Goal: Task Accomplishment & Management: Manage account settings

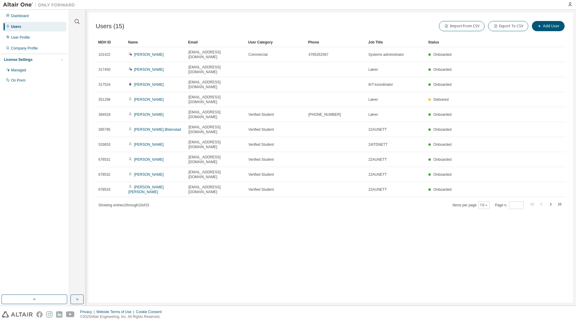
click at [380, 42] on div "Job Title" at bounding box center [395, 43] width 55 height 10
click at [379, 42] on div "Job Title" at bounding box center [395, 43] width 55 height 10
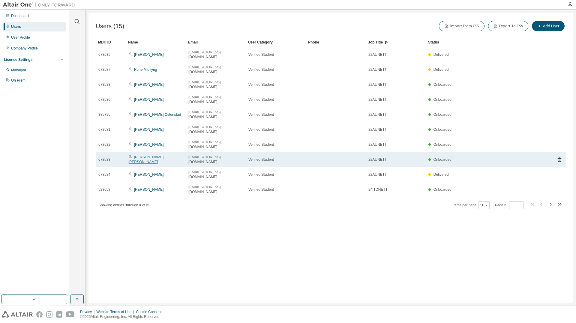
click at [152, 155] on link "[PERSON_NAME] [PERSON_NAME]" at bounding box center [145, 159] width 35 height 9
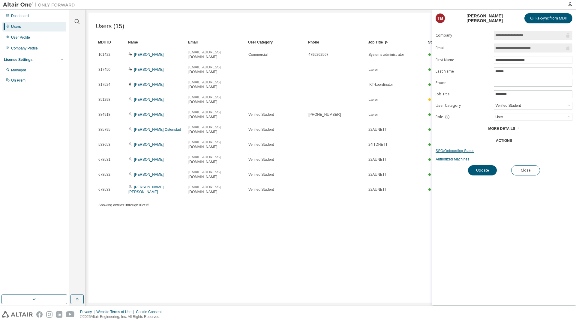
click at [452, 151] on link "SSO/Onboarding Status" at bounding box center [504, 151] width 137 height 5
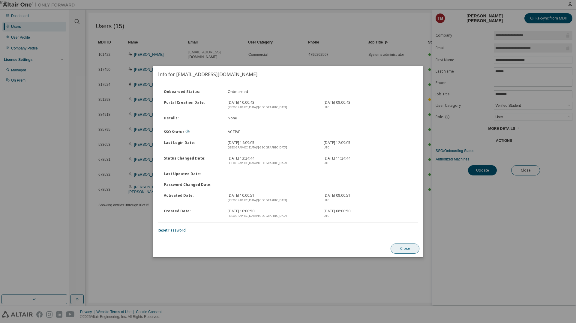
click at [403, 252] on button "Close" at bounding box center [405, 249] width 29 height 10
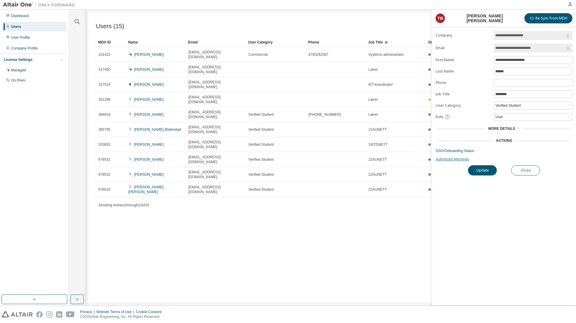
click at [454, 159] on link "Authorized Machines" at bounding box center [504, 159] width 137 height 5
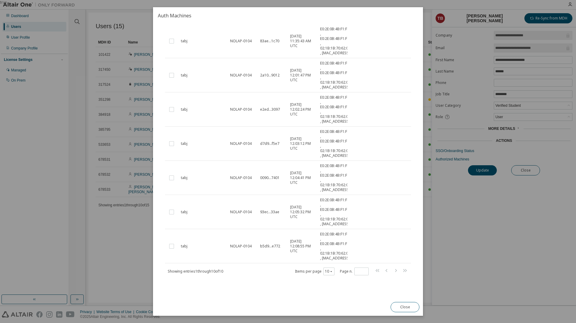
scroll to position [160, 0]
click at [325, 272] on button "10" at bounding box center [329, 271] width 8 height 5
click at [334, 305] on div "50" at bounding box center [344, 301] width 48 height 7
click at [401, 306] on button "Close" at bounding box center [405, 307] width 29 height 10
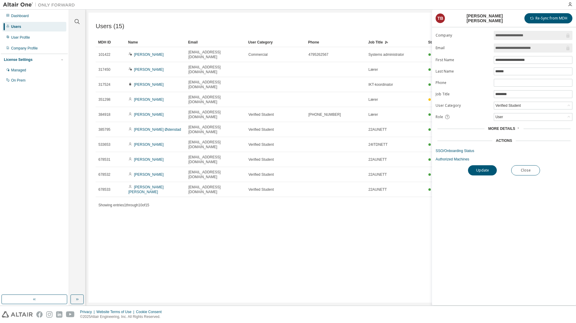
click at [512, 127] on span "More Details" at bounding box center [501, 129] width 27 height 4
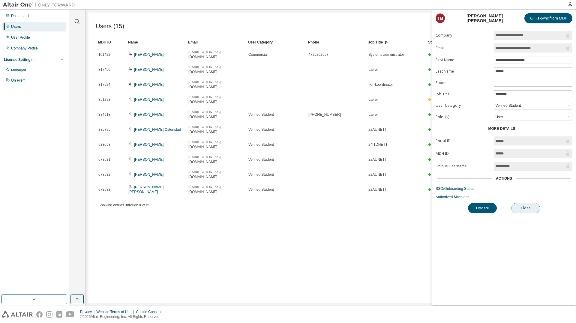
click at [530, 209] on button "Close" at bounding box center [525, 208] width 29 height 10
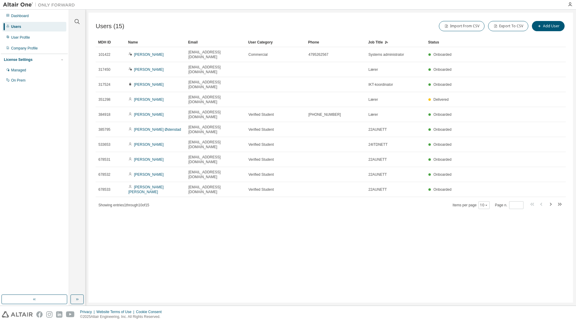
click at [382, 43] on div "Job Title" at bounding box center [395, 43] width 55 height 10
click at [379, 41] on div "Job Title" at bounding box center [395, 43] width 55 height 10
click at [485, 203] on icon "button" at bounding box center [487, 205] width 4 height 4
click at [485, 207] on div "100" at bounding box center [502, 208] width 48 height 7
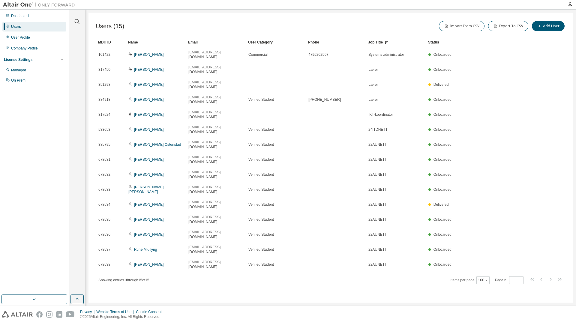
click at [387, 42] on icon at bounding box center [387, 43] width 4 height 4
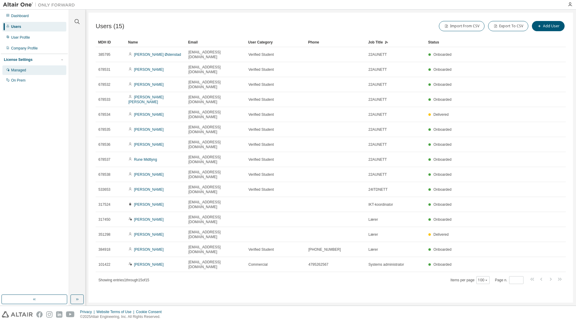
click at [23, 70] on div "Managed" at bounding box center [18, 70] width 15 height 5
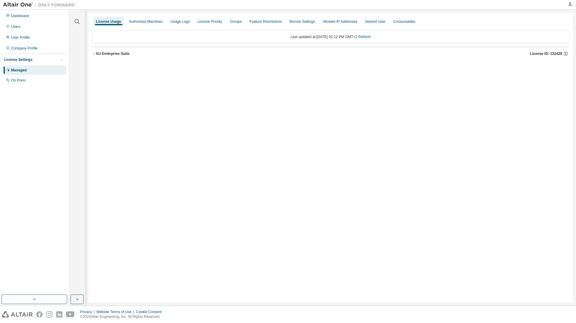
click at [95, 55] on icon "button" at bounding box center [94, 54] width 4 height 4
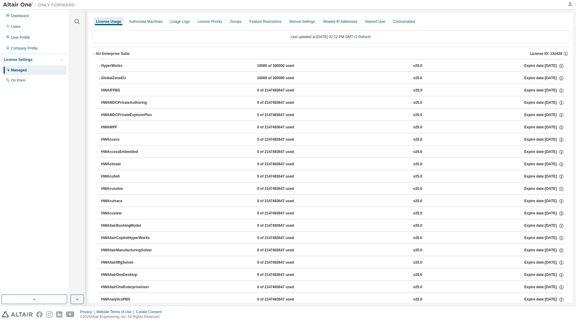
click at [100, 66] on icon "button" at bounding box center [100, 66] width 4 height 4
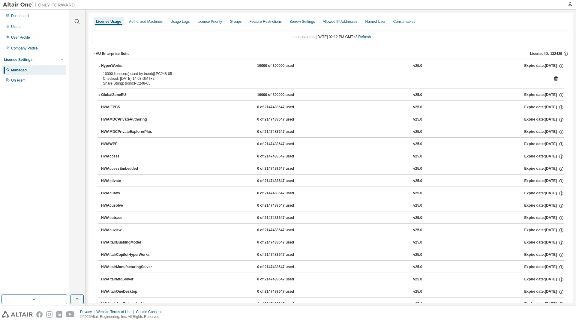
click at [99, 94] on icon "button" at bounding box center [100, 95] width 4 height 4
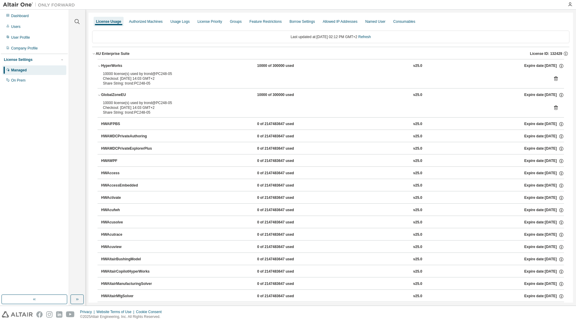
click at [101, 124] on div "HWAIFPBS 0 of 2147483647 used v25.0 Expire date: [DATE]" at bounding box center [331, 123] width 467 height 12
click at [219, 20] on div "License Priority" at bounding box center [209, 21] width 25 height 5
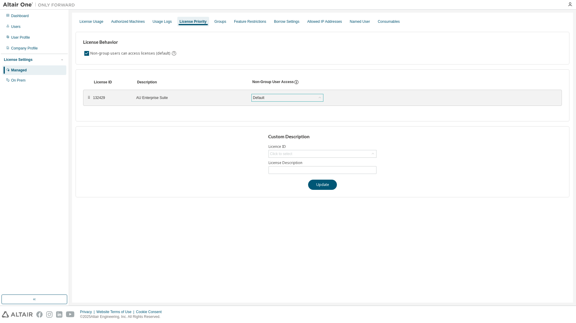
click at [307, 96] on div "Default" at bounding box center [287, 97] width 71 height 7
click at [224, 23] on div "Groups" at bounding box center [220, 22] width 17 height 10
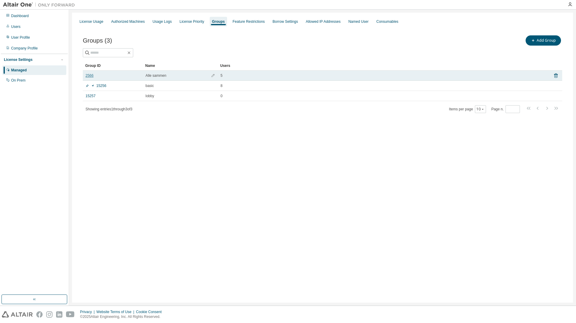
click at [89, 75] on link "2566" at bounding box center [90, 75] width 8 height 5
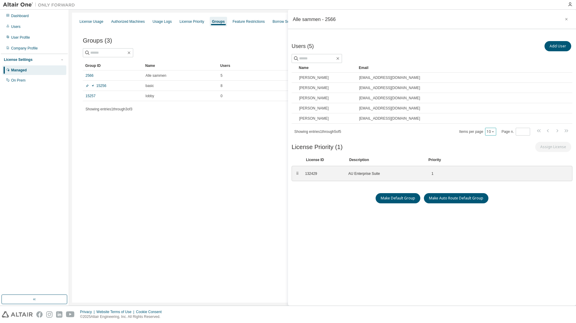
click at [491, 132] on button "10" at bounding box center [491, 131] width 8 height 5
click at [492, 167] on div "100" at bounding box center [509, 168] width 48 height 7
click at [556, 48] on button "Add User" at bounding box center [558, 46] width 27 height 10
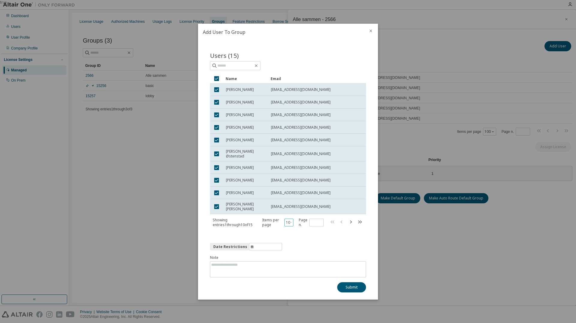
click at [289, 225] on button "10" at bounding box center [289, 222] width 6 height 5
click at [299, 257] on div "100" at bounding box center [309, 259] width 48 height 7
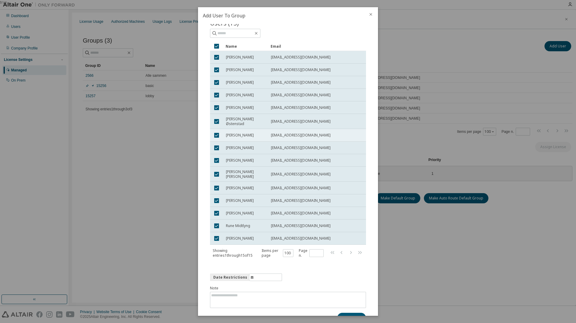
scroll to position [30, 0]
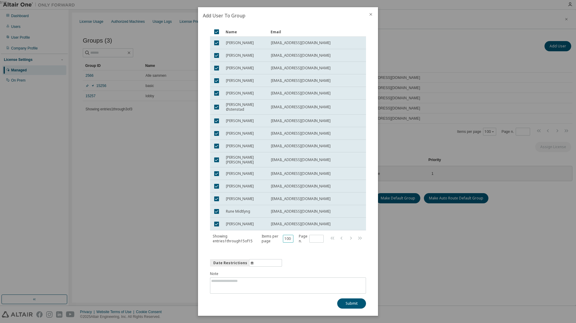
click at [287, 239] on button "100" at bounding box center [288, 238] width 8 height 5
click at [296, 276] on div "100" at bounding box center [305, 275] width 48 height 7
click at [307, 283] on textarea at bounding box center [287, 286] width 155 height 16
type textarea "**********"
click at [347, 303] on button "Submit" at bounding box center [351, 304] width 29 height 10
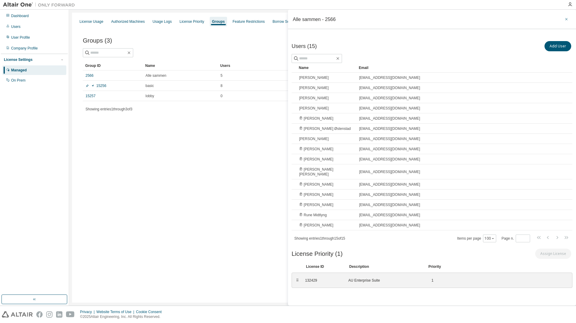
click at [566, 19] on icon "button" at bounding box center [566, 19] width 4 height 5
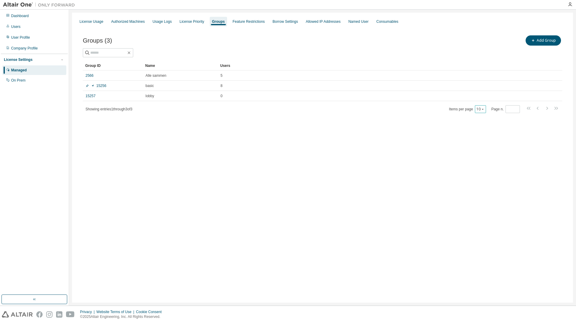
click at [482, 108] on icon "button" at bounding box center [483, 109] width 4 height 4
click at [482, 146] on div "100" at bounding box center [499, 146] width 48 height 7
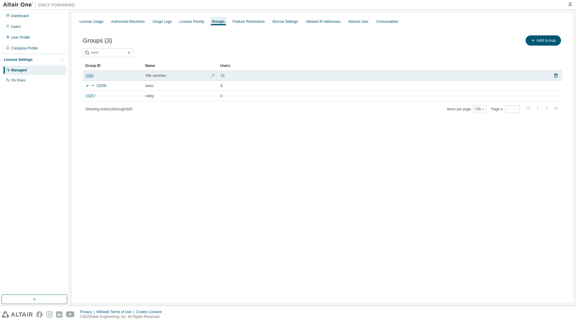
click at [89, 74] on link "2566" at bounding box center [90, 75] width 8 height 5
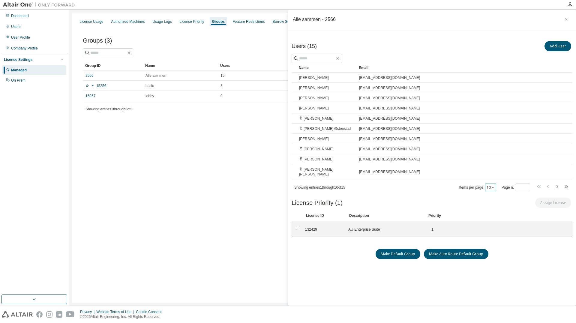
click at [488, 187] on button "10" at bounding box center [491, 187] width 8 height 5
click at [497, 223] on div "100" at bounding box center [509, 224] width 48 height 7
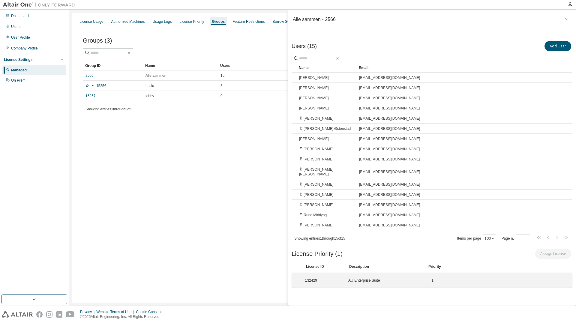
click at [166, 189] on div "License Usage Authorized Machines Usage Logs License Priority Groups Feature Re…" at bounding box center [322, 158] width 501 height 290
click at [21, 14] on div "Dashboard" at bounding box center [20, 16] width 18 height 5
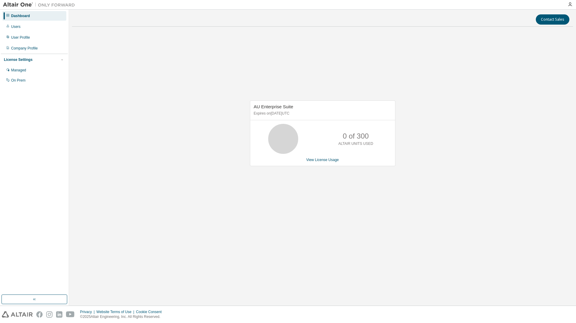
click at [208, 132] on div "AU Enterprise Suite Expires on [DATE] UTC 0 of 300 ALTAIR UNITS USED View Licen…" at bounding box center [322, 137] width 501 height 210
click at [314, 162] on link "View License Usage" at bounding box center [322, 160] width 33 height 4
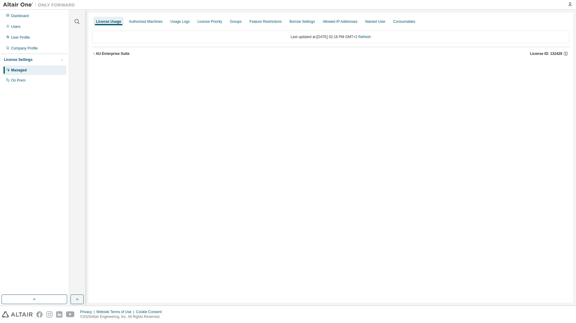
click at [95, 53] on icon "button" at bounding box center [94, 54] width 4 height 4
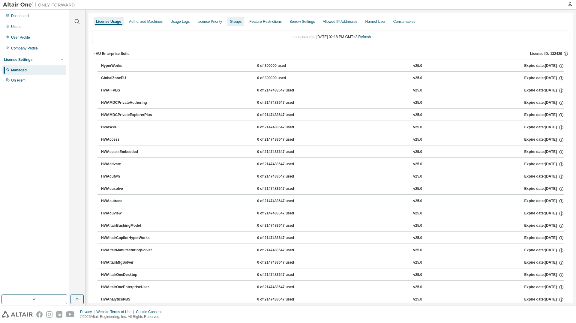
click at [236, 19] on div "Groups" at bounding box center [236, 21] width 12 height 5
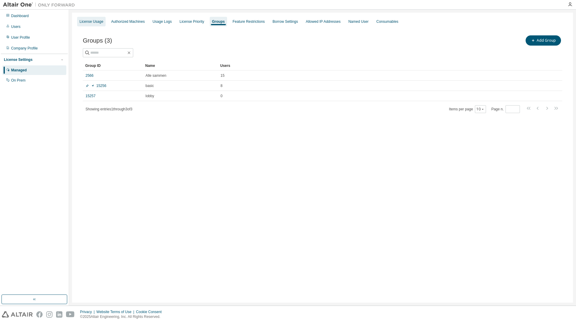
click at [94, 22] on div "License Usage" at bounding box center [92, 21] width 24 height 5
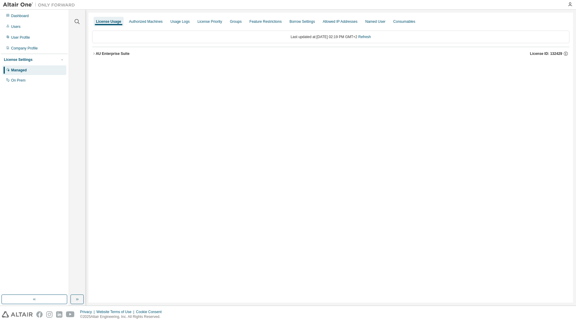
click at [91, 52] on div "License Usage Authorized Machines Usage Logs License Priority Groups Feature Re…" at bounding box center [331, 158] width 485 height 290
click at [95, 53] on icon "button" at bounding box center [94, 54] width 4 height 4
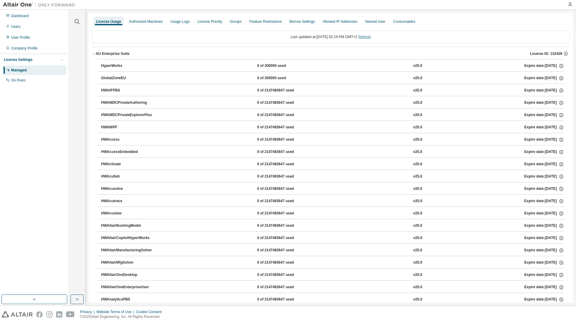
click at [371, 38] on link "Refresh" at bounding box center [364, 37] width 13 height 4
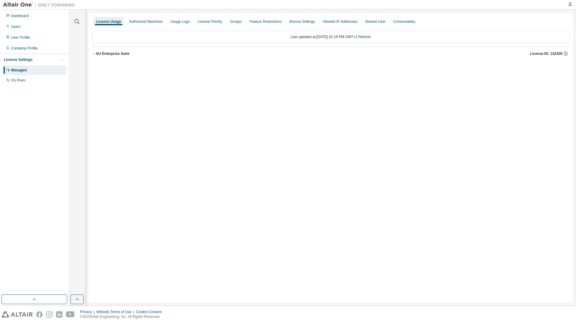
click at [94, 54] on icon "button" at bounding box center [94, 54] width 4 height 4
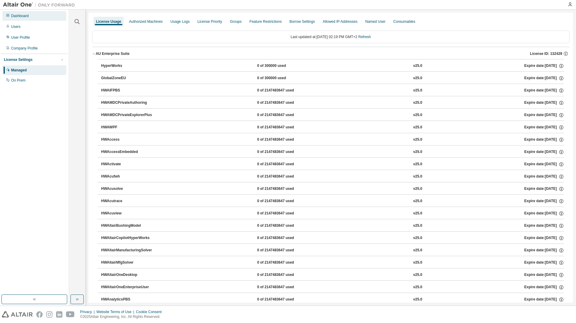
click at [25, 17] on div "Dashboard" at bounding box center [20, 16] width 18 height 5
